Goal: Task Accomplishment & Management: Use online tool/utility

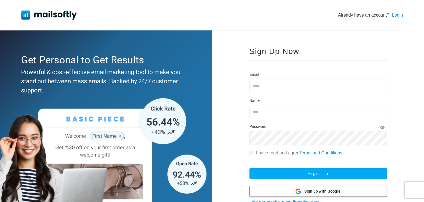
click at [309, 193] on span "Sign up with Google" at bounding box center [322, 192] width 36 height 6
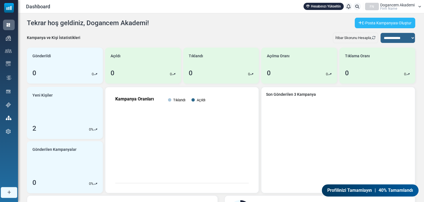
click at [375, 24] on link "E-Posta Kampanyası Oluştur" at bounding box center [385, 23] width 60 height 11
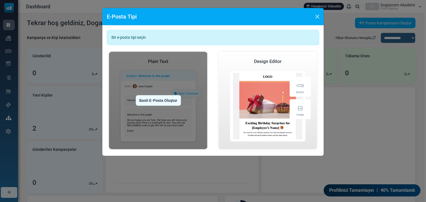
click at [152, 100] on div "Basit E-Posta Oluştur" at bounding box center [158, 100] width 45 height 11
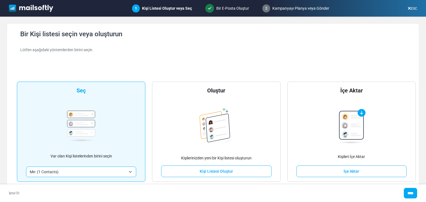
click at [73, 175] on span "Me- (1 Contacts)" at bounding box center [81, 172] width 110 height 11
click at [81, 156] on p "Var olan Kişi listelerinden birini seçin" at bounding box center [81, 157] width 62 height 6
click at [112, 136] on div "**********" at bounding box center [81, 132] width 128 height 100
click at [131, 170] on span "Me- (1 Contacts)" at bounding box center [81, 172] width 110 height 11
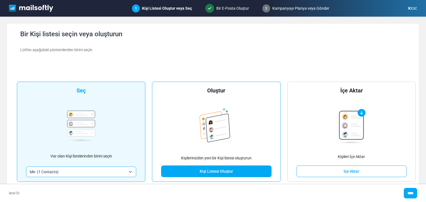
click at [208, 172] on link "Kişi Listesi Oluştur" at bounding box center [216, 172] width 110 height 12
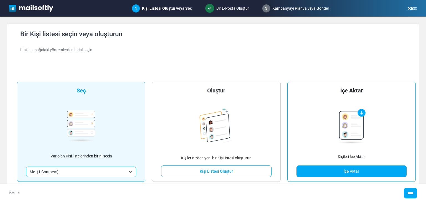
click at [350, 172] on link "İçe Aktar" at bounding box center [351, 172] width 110 height 12
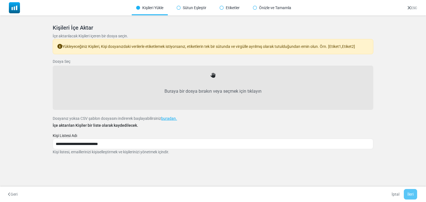
drag, startPoint x: 175, startPoint y: 100, endPoint x: 129, endPoint y: 80, distance: 50.4
drag, startPoint x: 129, startPoint y: 80, endPoint x: 119, endPoint y: 133, distance: 54.0
click at [119, 134] on div "**********" at bounding box center [213, 144] width 320 height 22
click at [177, 118] on link "buradan." at bounding box center [169, 118] width 16 height 4
click at [161, 101] on label "Buraya bir dosya bırakın veya seçmek için tıklayın" at bounding box center [213, 91] width 308 height 24
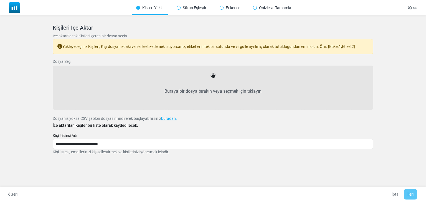
click at [0, 0] on input "Buraya bir dosya bırakın veya seçmek için tıklayın" at bounding box center [0, 0] width 0 height 0
type input "**********"
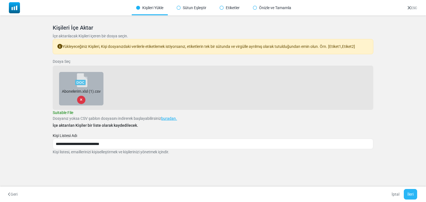
click at [413, 191] on button "İleri" at bounding box center [410, 194] width 13 height 11
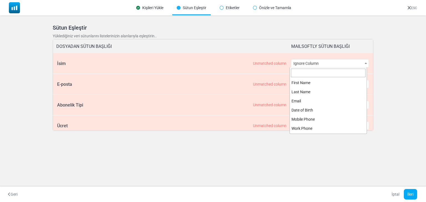
click at [311, 67] on span "Ignore Column" at bounding box center [329, 64] width 77 height 8
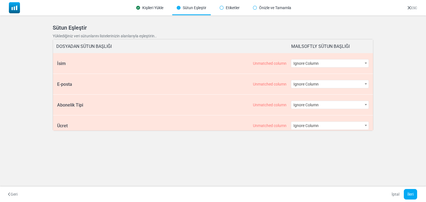
click at [298, 138] on div "Kişileri İçe Aktar İçe aktarılacak Kişileri içeren bir dosya seçin. Yükleyeceği…" at bounding box center [213, 82] width 334 height 129
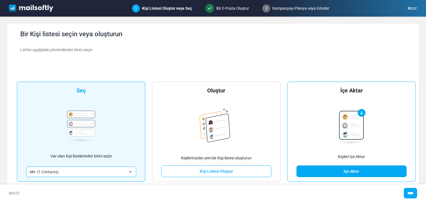
click at [367, 173] on link "İçe Aktar" at bounding box center [351, 172] width 110 height 12
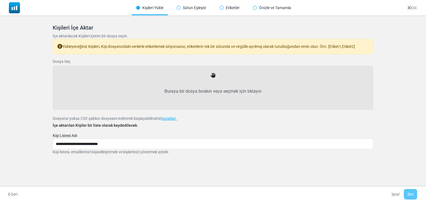
click at [218, 87] on label "Buraya bir dosya bırakın veya seçmek için tıklayın" at bounding box center [213, 91] width 308 height 24
click at [0, 0] on input "Buraya bir dosya bırakın veya seçmek için tıklayın" at bounding box center [0, 0] width 0 height 0
type input "**********"
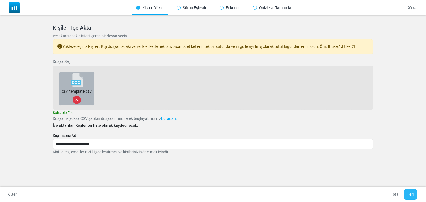
click at [411, 195] on button "İleri" at bounding box center [410, 194] width 13 height 11
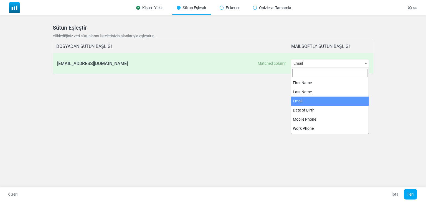
click at [337, 65] on span "Email" at bounding box center [329, 64] width 77 height 8
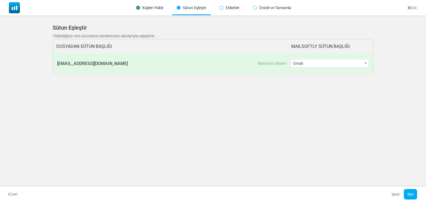
click at [411, 200] on div "Geri İptal İleri" at bounding box center [213, 195] width 426 height 16
click at [411, 195] on button "İleri" at bounding box center [410, 194] width 13 height 11
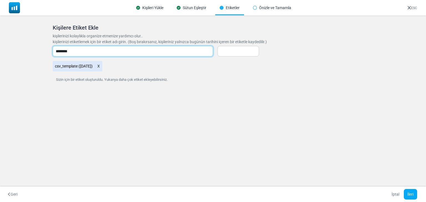
type input "********"
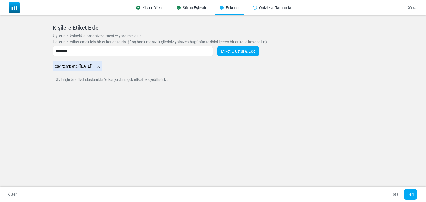
click at [235, 57] on div "kişilerinizi etiketlemek için bir etiket adı girin. (Boş bırakırsanız, kişileri…" at bounding box center [213, 61] width 320 height 45
drag, startPoint x: 407, startPoint y: 197, endPoint x: 406, endPoint y: 193, distance: 3.6
click at [407, 196] on button "İleri" at bounding box center [410, 194] width 13 height 11
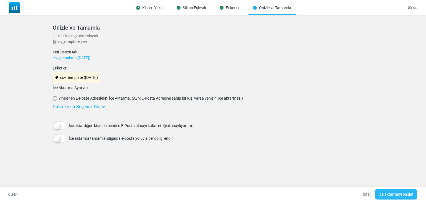
click at [401, 196] on button "İçe aktarmayı başlat" at bounding box center [396, 194] width 42 height 11
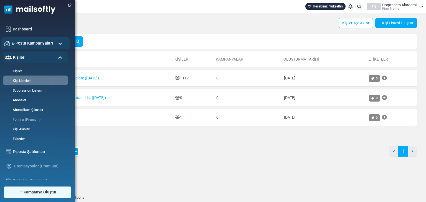
click at [27, 50] on ul "Dashboard E-Posta Kampanyaları [GEOGRAPHIC_DATA] Gönderici İtibarı Kişiler Kişi…" at bounding box center [36, 126] width 72 height 205
click at [28, 45] on span "E-Posta Kampanyaları" at bounding box center [32, 43] width 41 height 6
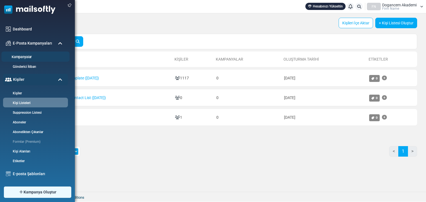
click at [28, 59] on link "Kampanyalar" at bounding box center [34, 57] width 67 height 5
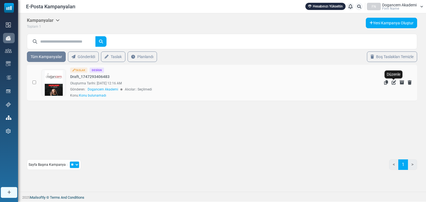
click at [394, 81] on icon "Düzenle" at bounding box center [393, 82] width 4 height 4
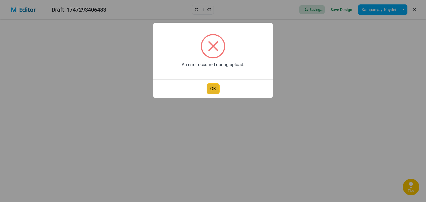
click at [217, 90] on button "OK" at bounding box center [213, 88] width 13 height 11
